Goal: Information Seeking & Learning: Learn about a topic

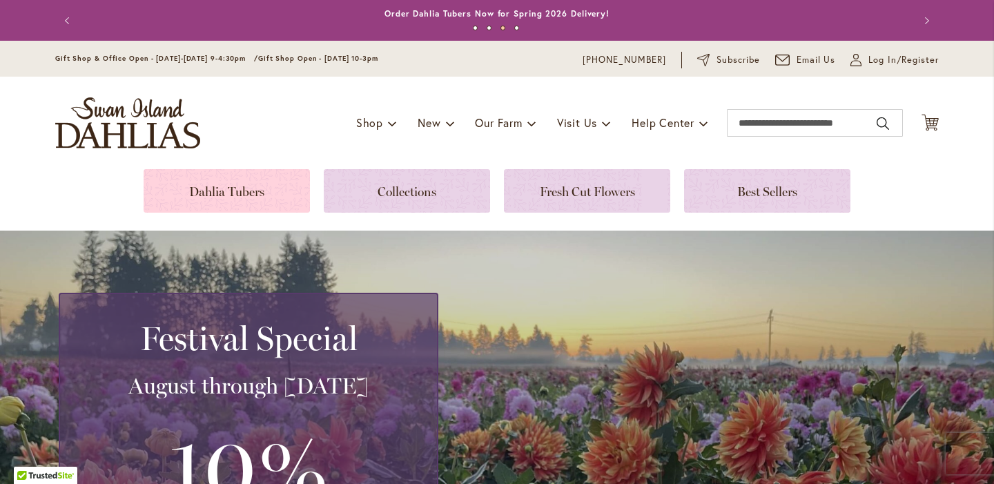
click at [262, 188] on link at bounding box center [227, 190] width 166 height 43
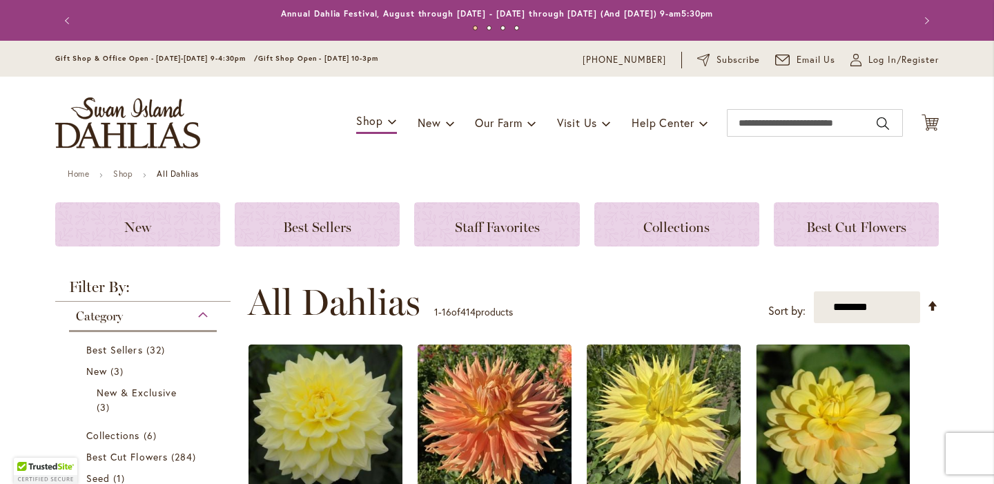
click at [71, 22] on button "Previous" at bounding box center [69, 21] width 28 height 28
click at [927, 21] on button "Next" at bounding box center [925, 21] width 28 height 28
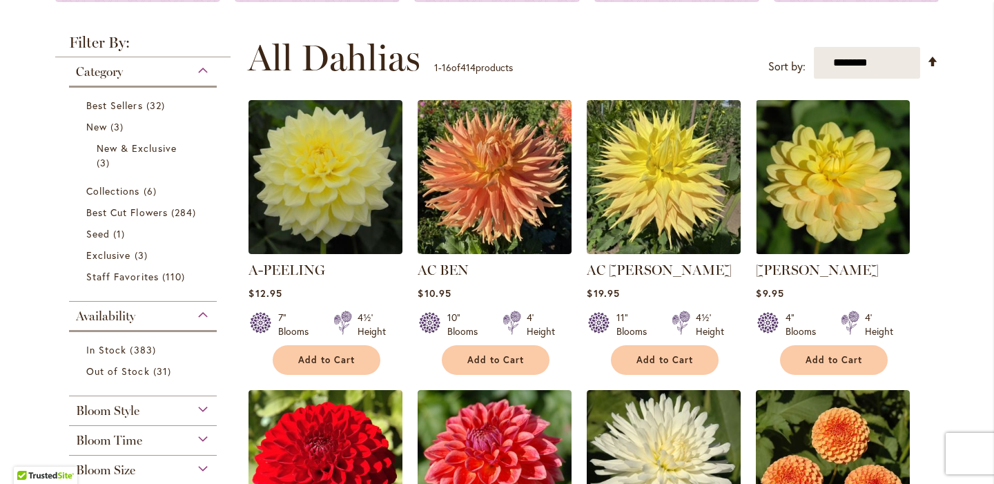
scroll to position [267, 0]
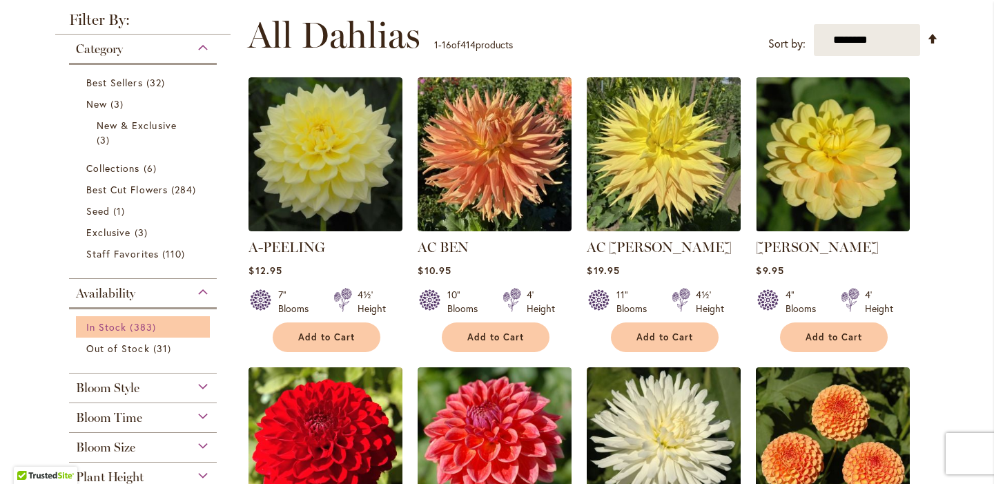
click at [120, 324] on span "In Stock" at bounding box center [106, 326] width 40 height 13
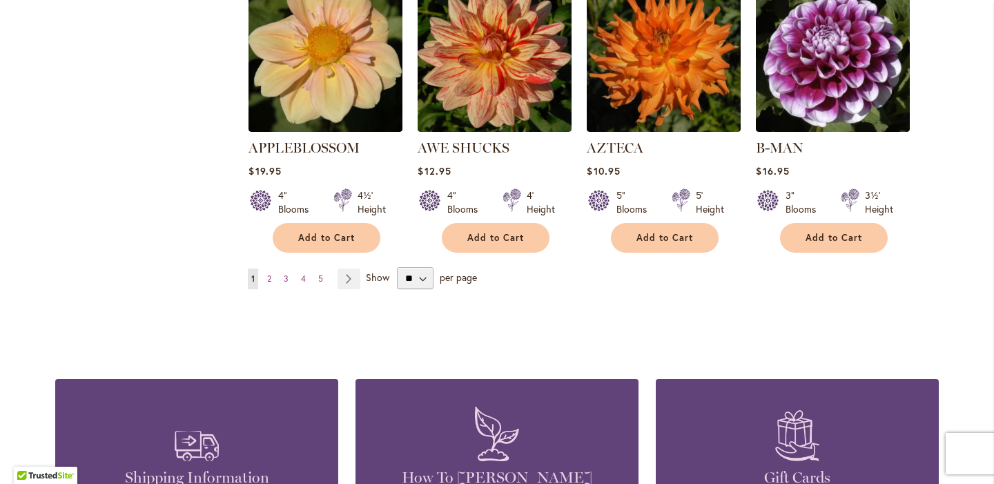
scroll to position [1227, 0]
click at [269, 273] on span "2" at bounding box center [269, 278] width 4 height 10
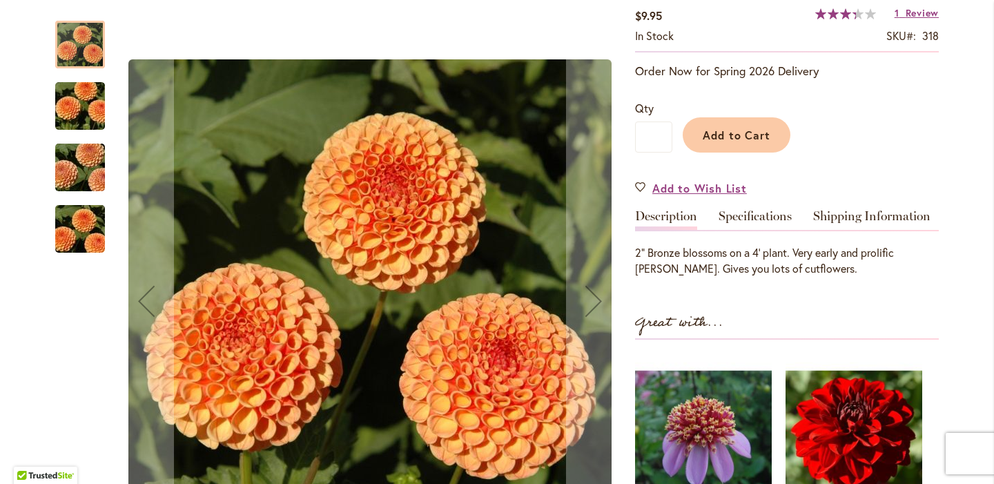
scroll to position [251, 0]
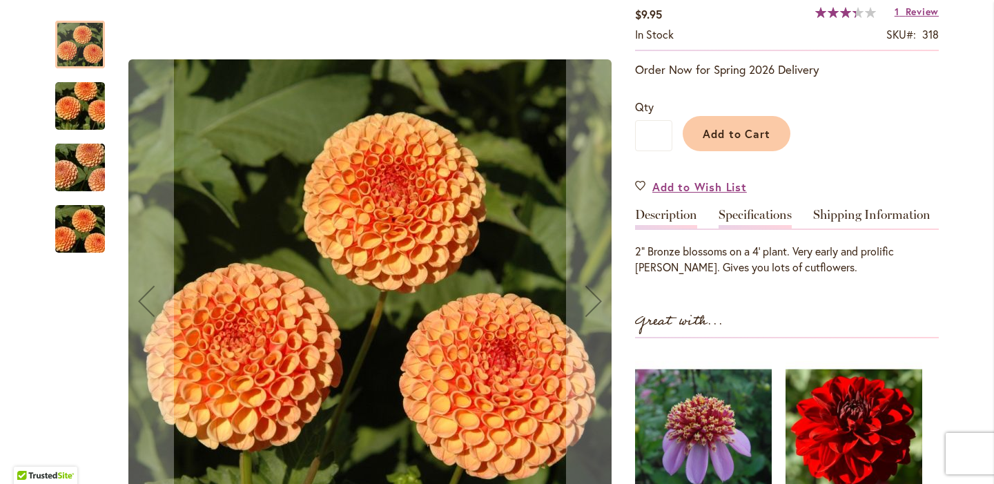
click at [751, 219] on link "Specifications" at bounding box center [754, 218] width 73 height 20
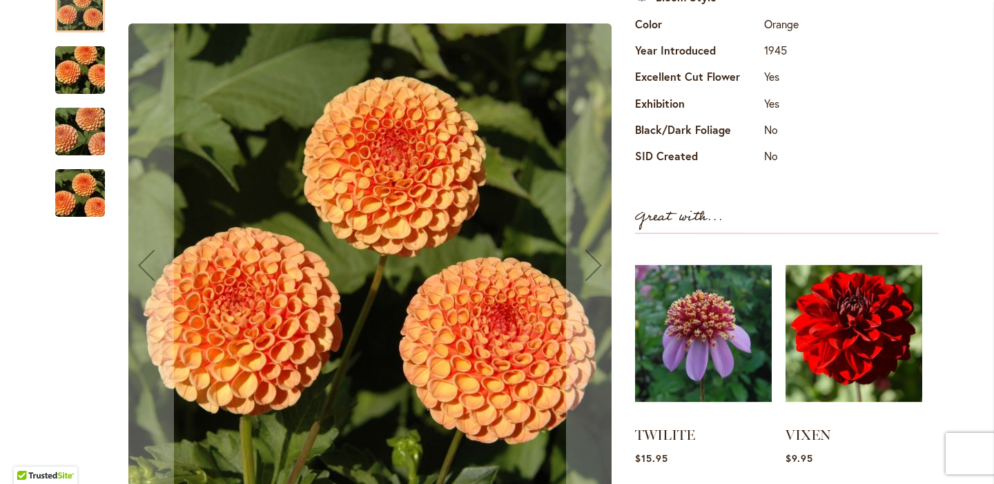
scroll to position [0, 0]
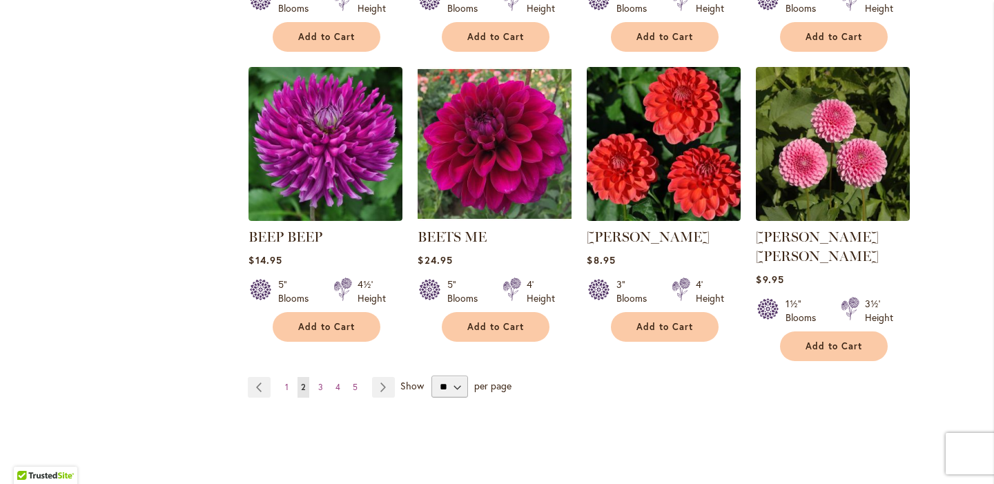
scroll to position [1123, 0]
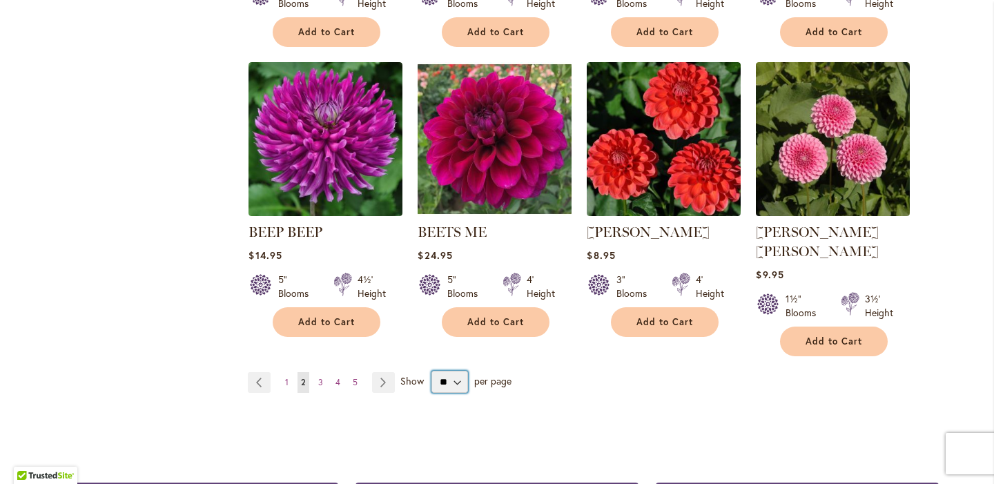
click at [453, 371] on select "** ** ** **" at bounding box center [449, 382] width 37 height 22
select select "**"
click at [431, 371] on select "** ** ** **" at bounding box center [449, 382] width 37 height 22
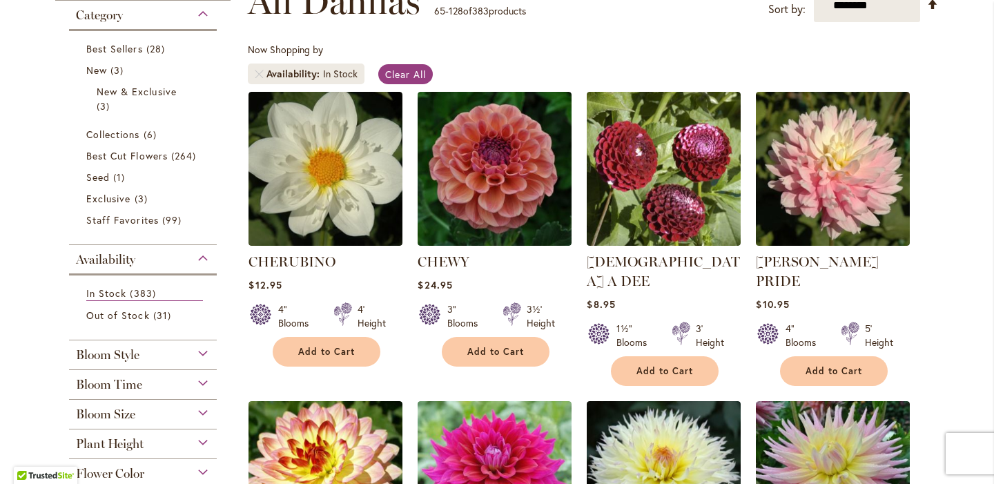
scroll to position [221, 0]
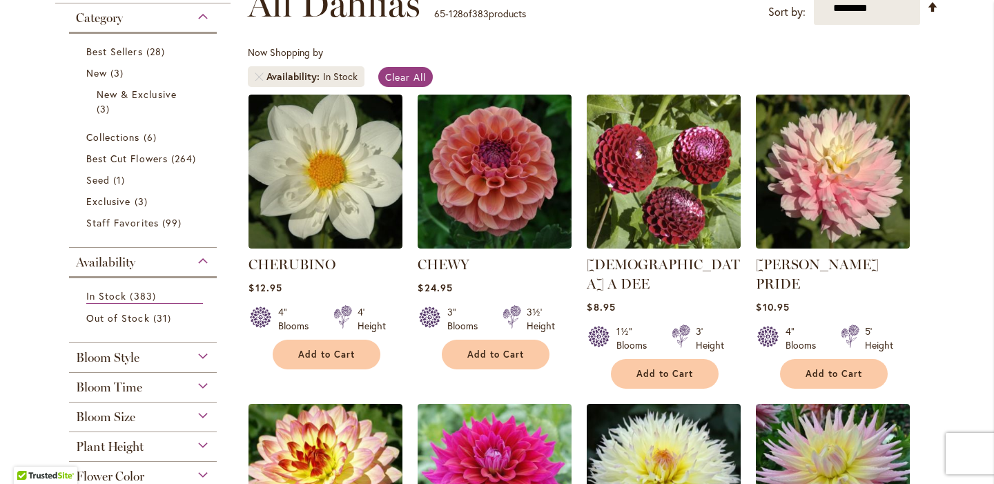
click at [201, 259] on div "Availability" at bounding box center [143, 259] width 148 height 22
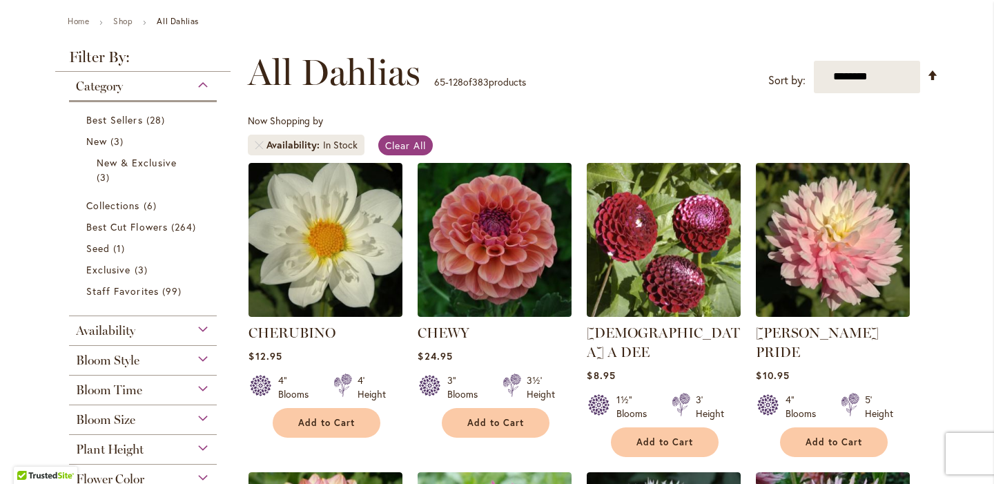
scroll to position [150, 0]
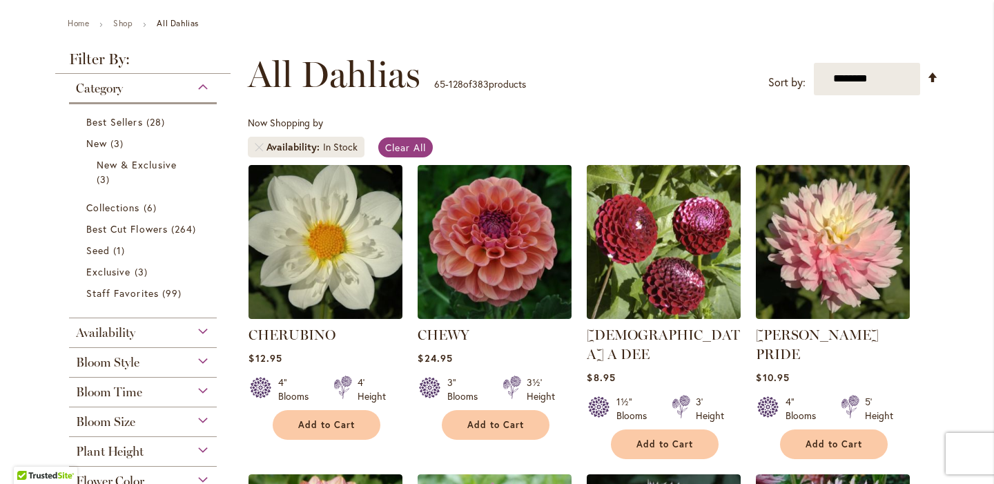
click at [205, 90] on div "Category" at bounding box center [143, 85] width 148 height 22
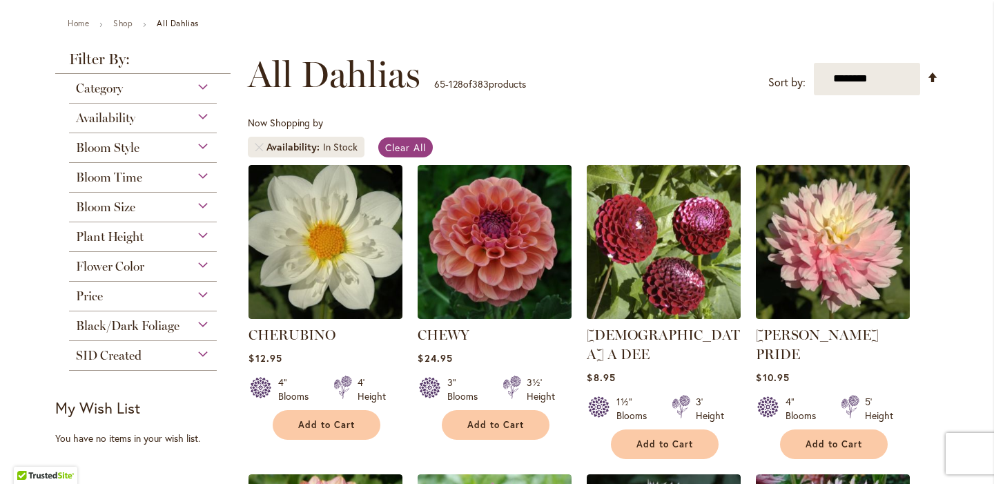
click at [203, 144] on div "Bloom Style" at bounding box center [143, 144] width 148 height 22
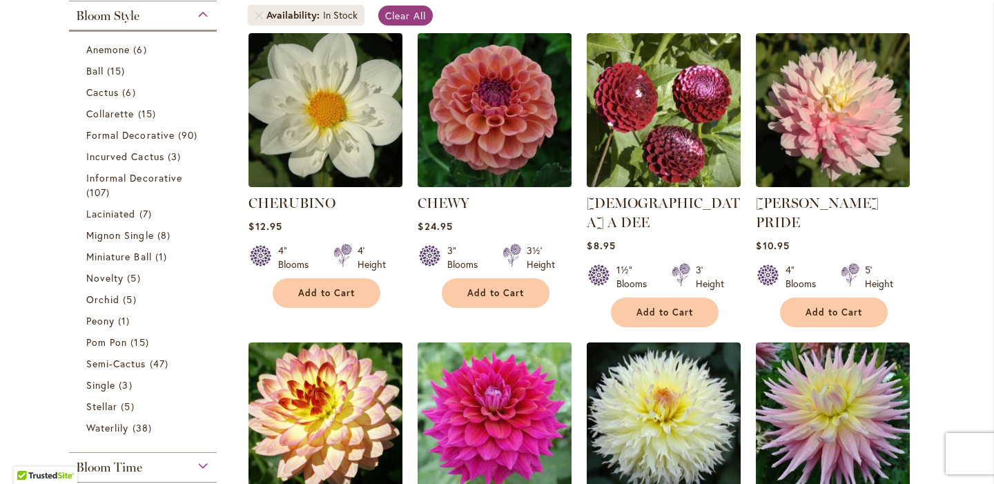
click at [208, 16] on div "Bloom Style" at bounding box center [143, 12] width 148 height 22
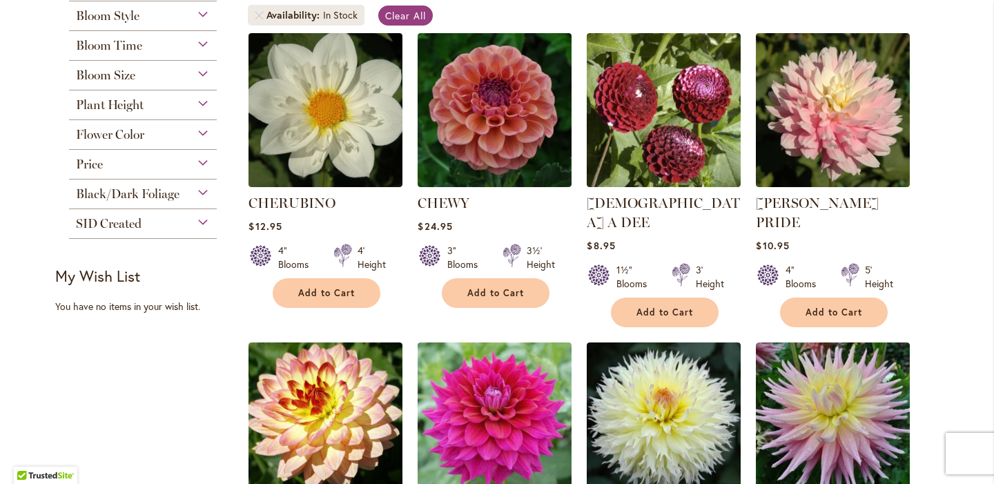
click at [204, 41] on div "Bloom Time" at bounding box center [143, 42] width 148 height 22
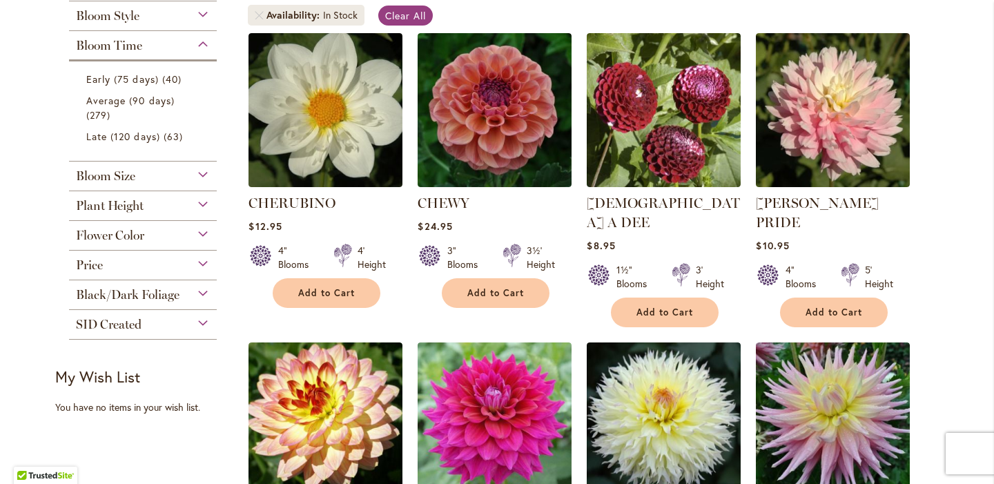
click at [204, 41] on div "Bloom Time" at bounding box center [143, 42] width 148 height 22
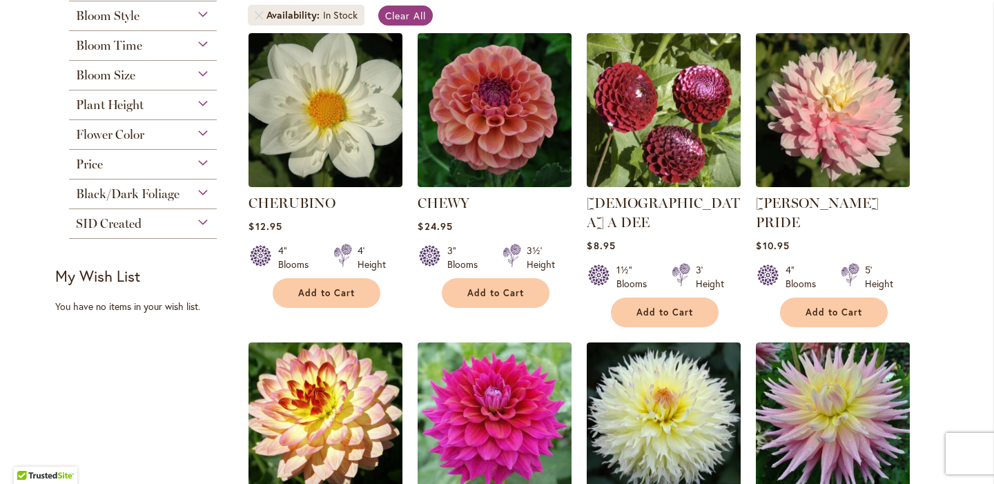
click at [201, 105] on div "Plant Height" at bounding box center [143, 101] width 148 height 22
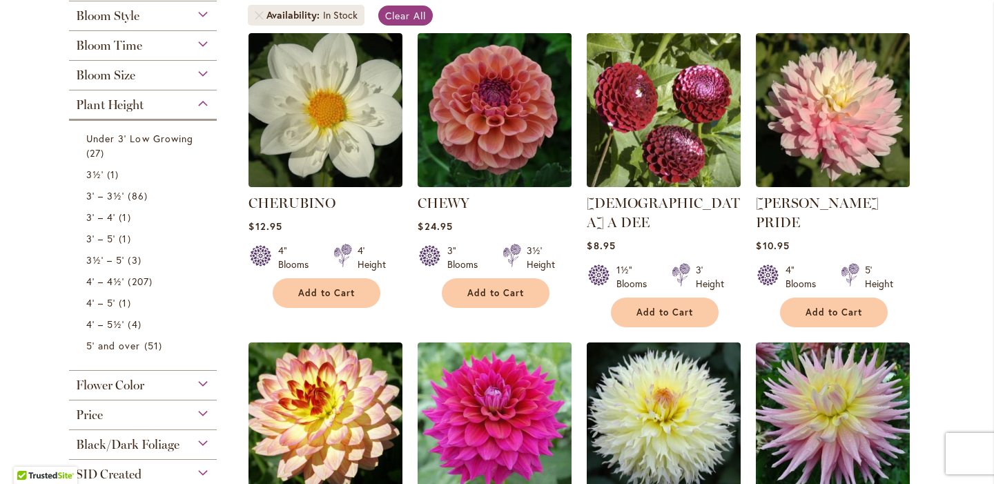
click at [201, 105] on div "Plant Height" at bounding box center [143, 101] width 148 height 22
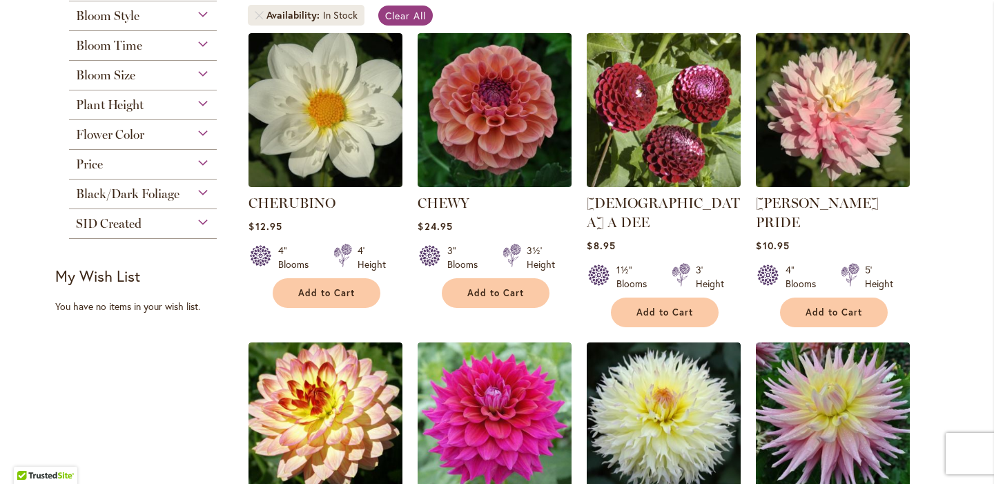
click at [204, 160] on div "Price" at bounding box center [143, 161] width 148 height 22
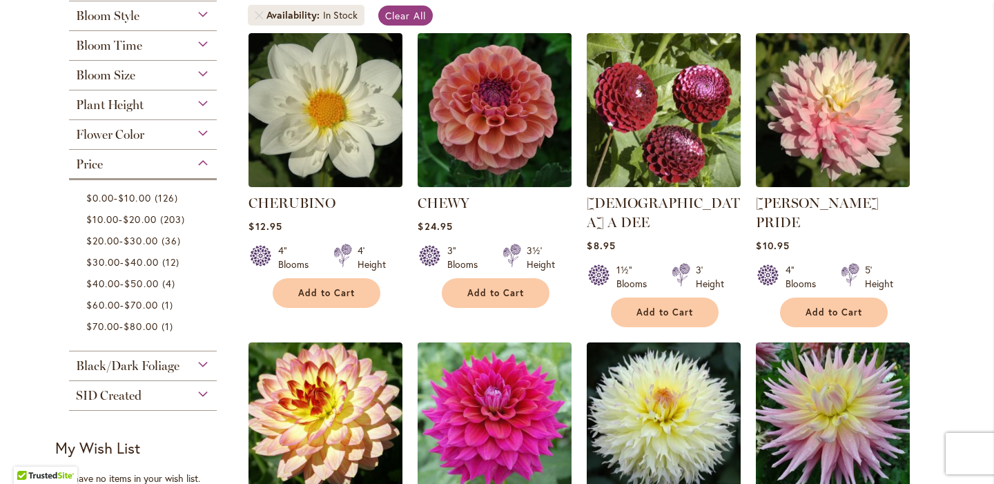
click at [204, 160] on div "Price" at bounding box center [143, 161] width 148 height 22
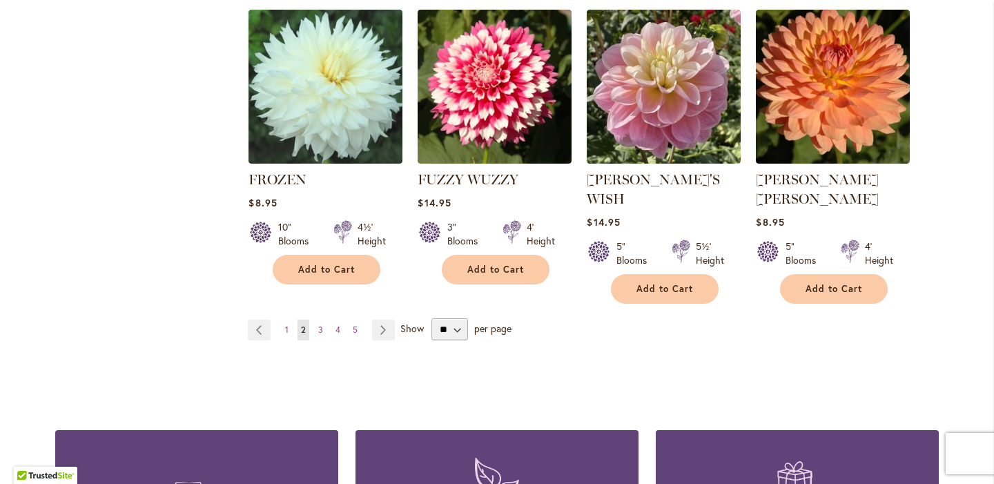
scroll to position [4876, 0]
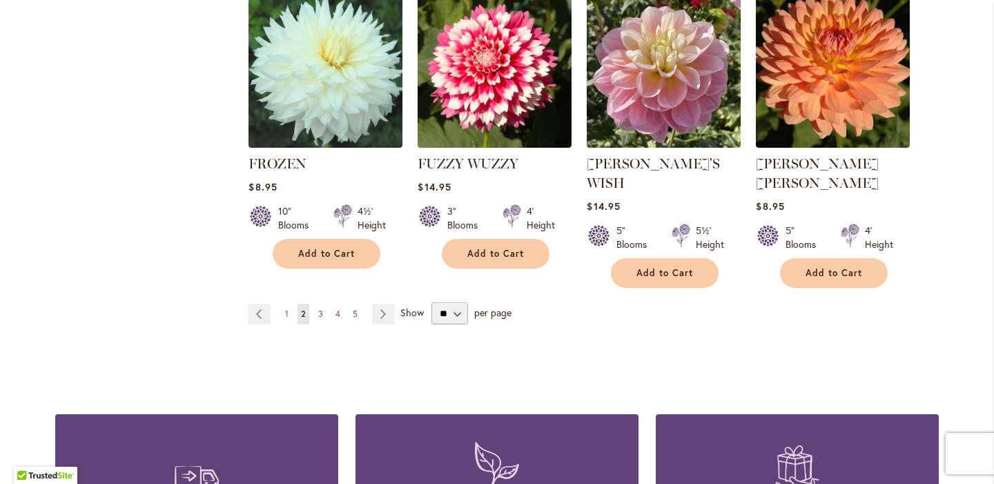
click at [316, 304] on link "Page 3" at bounding box center [321, 314] width 12 height 21
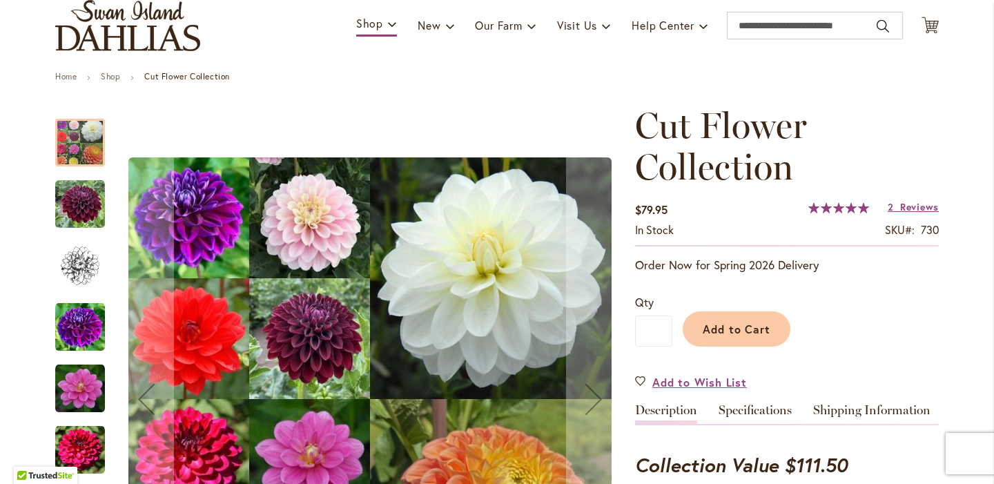
scroll to position [93, 0]
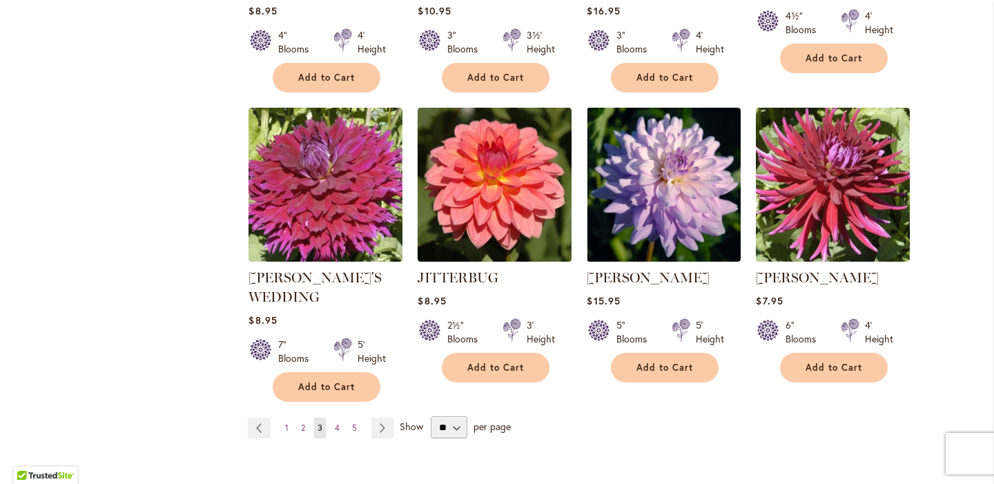
scroll to position [4724, 0]
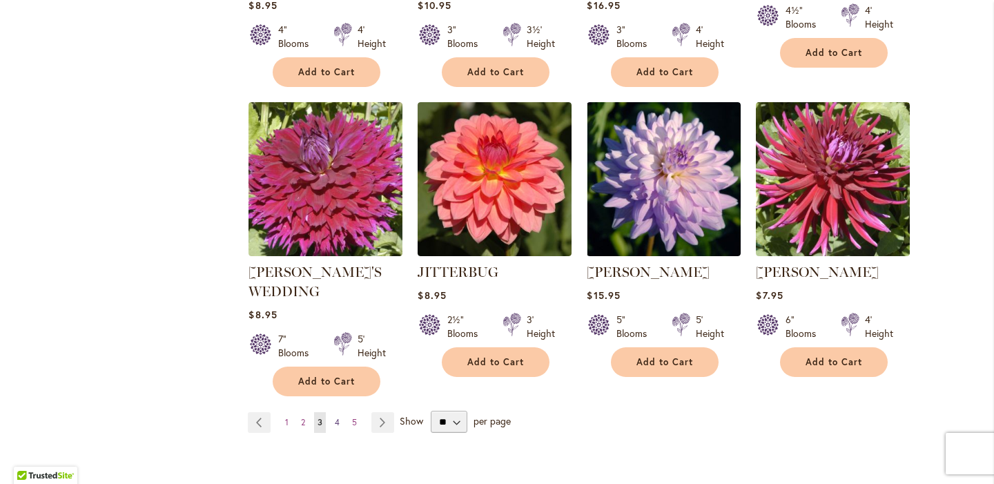
click at [331, 412] on link "Page 4" at bounding box center [337, 422] width 12 height 21
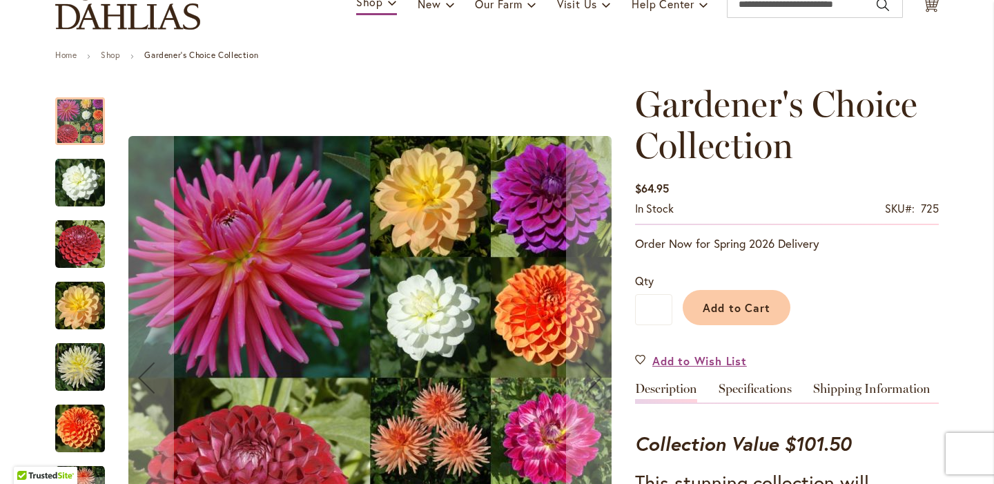
scroll to position [115, 0]
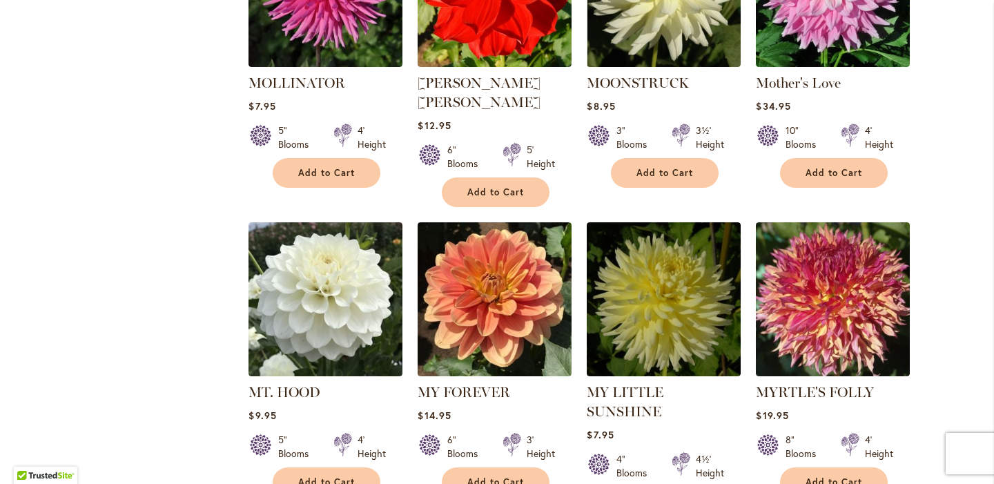
scroll to position [4593, 0]
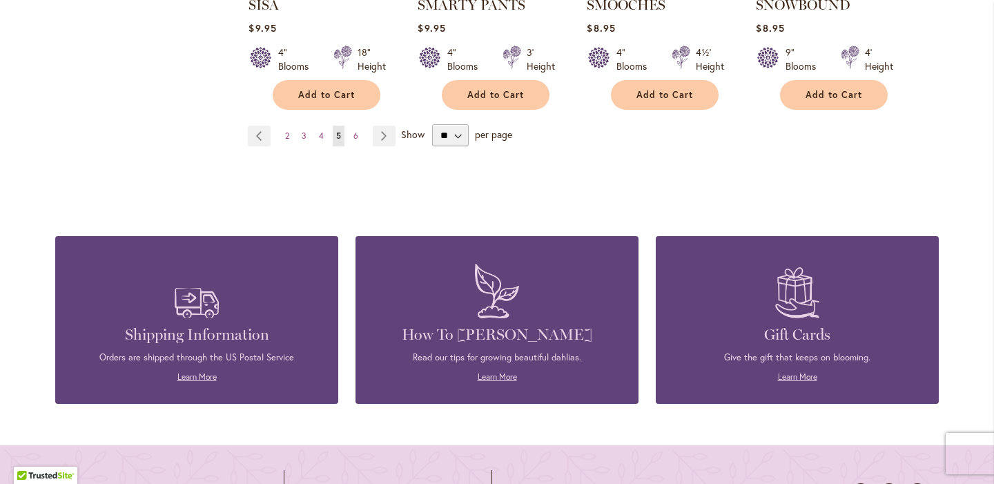
scroll to position [4873, 0]
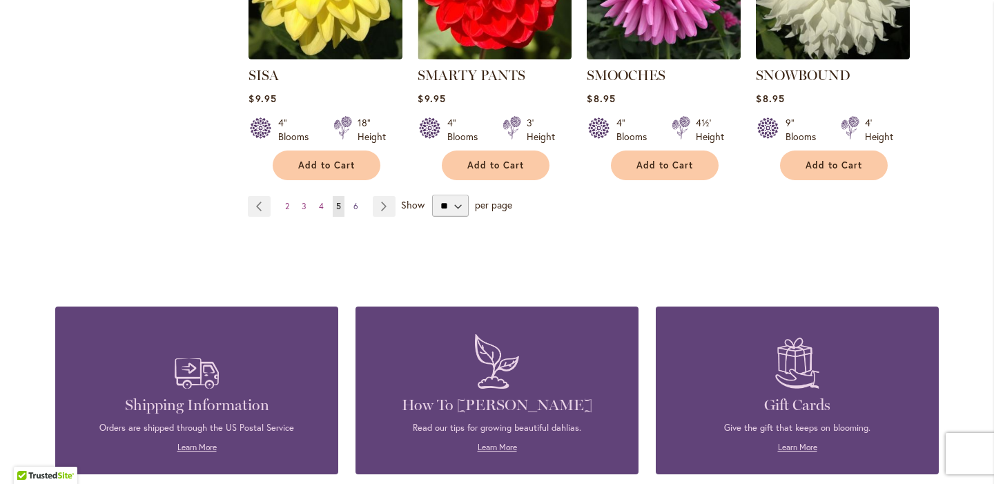
click at [351, 196] on link "Page 6" at bounding box center [356, 206] width 12 height 21
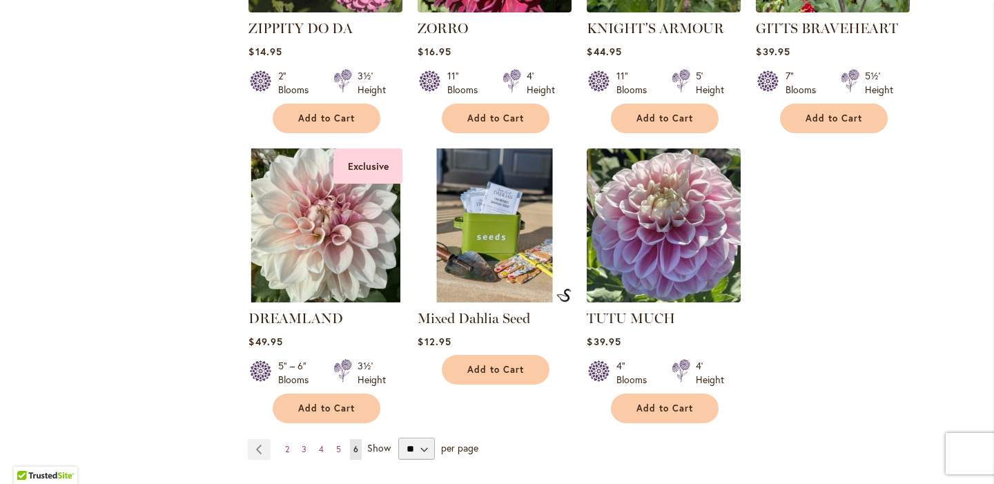
scroll to position [4552, 0]
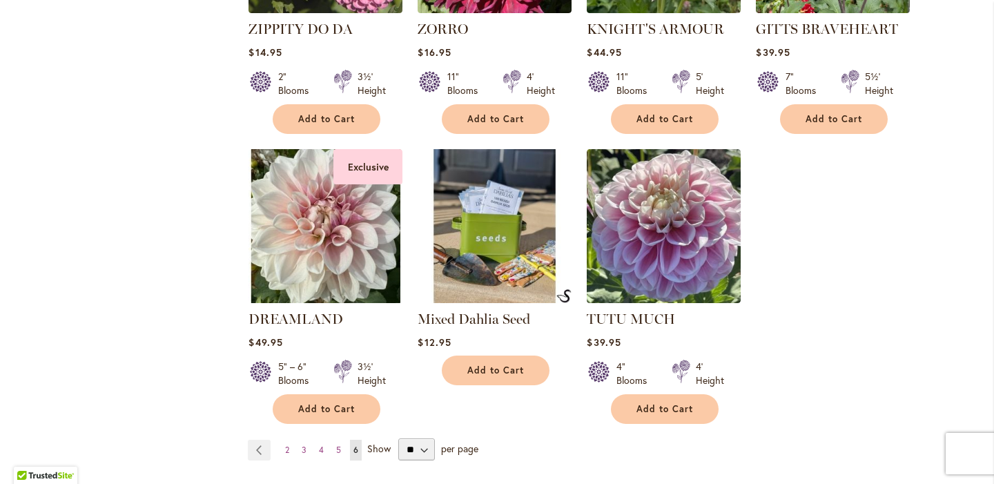
click at [520, 201] on img at bounding box center [494, 225] width 161 height 161
